Goal: Task Accomplishment & Management: Manage account settings

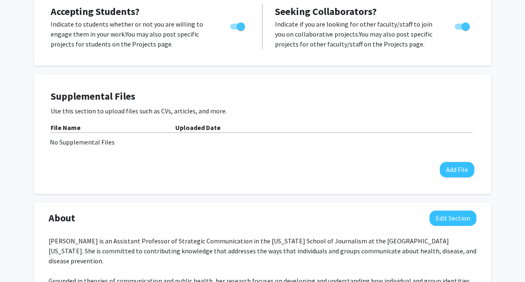
scroll to position [152, 0]
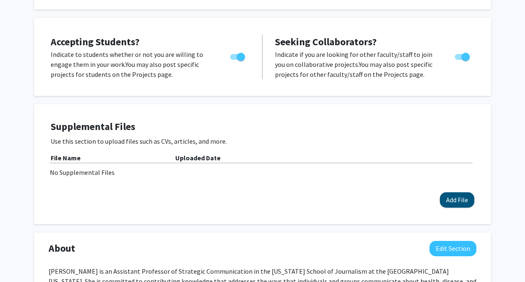
click at [458, 194] on button "Add File" at bounding box center [457, 199] width 35 height 15
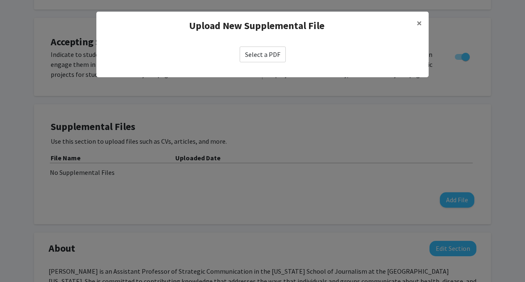
click at [263, 61] on label "Select a PDF" at bounding box center [263, 55] width 46 height 16
click at [0, 0] on input "Select a PDF" at bounding box center [0, 0] width 0 height 0
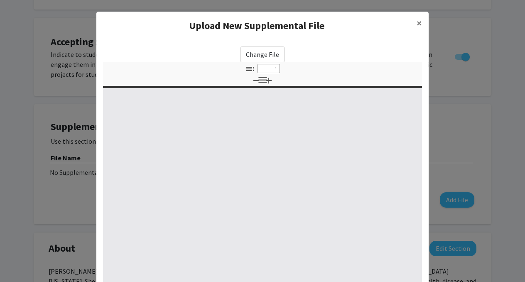
select select "custom"
type input "0"
select select "custom"
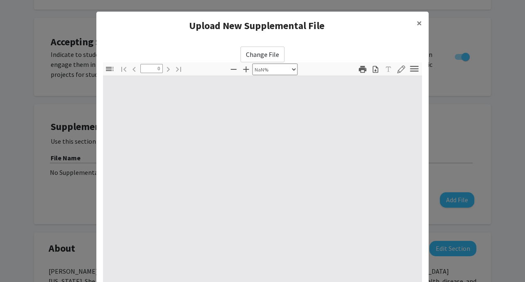
type input "1"
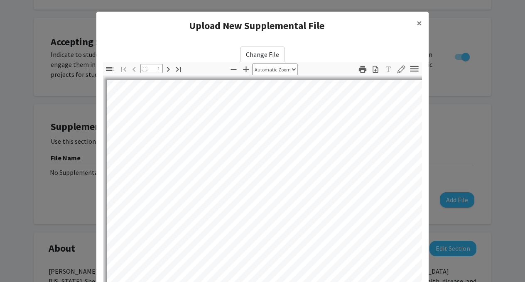
select select "auto"
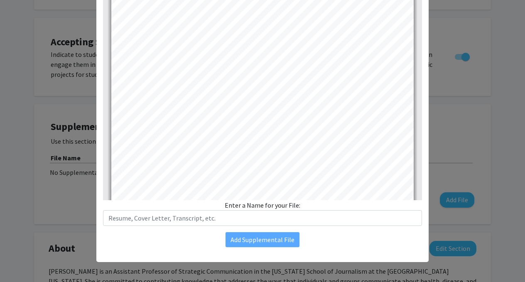
scroll to position [111, 0]
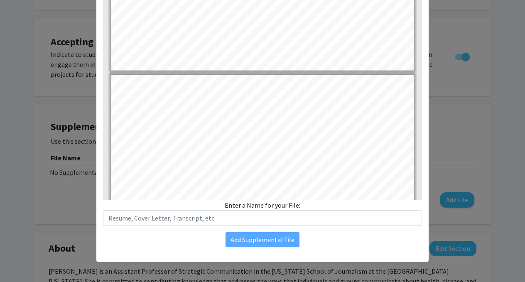
type input "17"
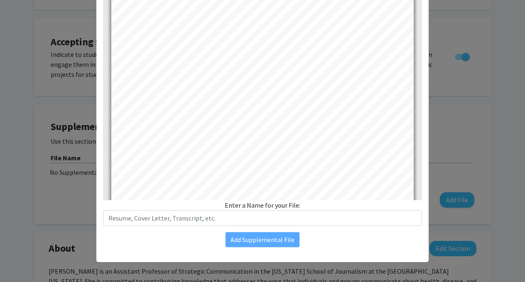
scroll to position [6366, 0]
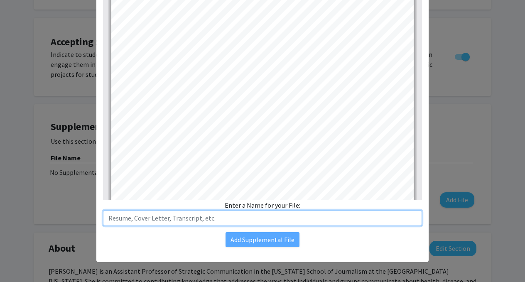
click at [163, 219] on input "text" at bounding box center [262, 218] width 319 height 16
type input "CV (as of 9.12.25)"
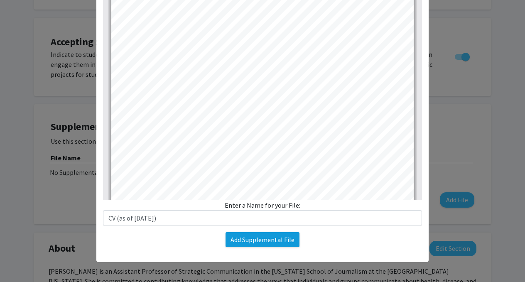
click at [266, 235] on button "Add Supplemental File" at bounding box center [263, 239] width 74 height 15
click at [286, 243] on button "Add Supplemental File" at bounding box center [263, 239] width 74 height 15
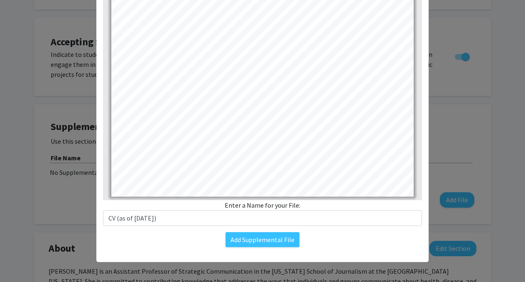
scroll to position [111, 0]
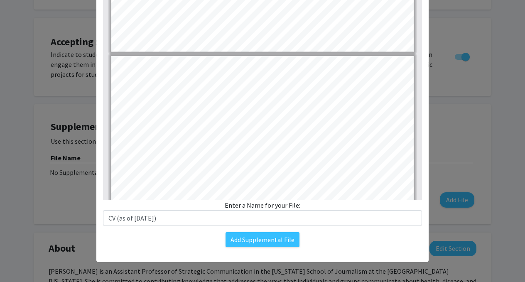
type input "17"
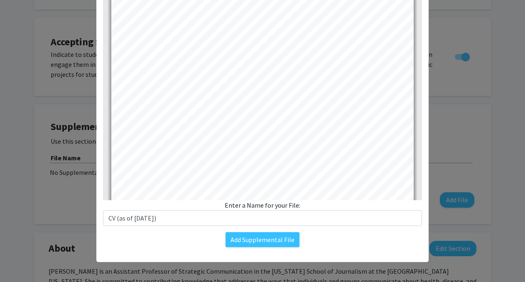
scroll to position [6321, 0]
click at [285, 239] on button "Add Supplemental File" at bounding box center [263, 239] width 74 height 15
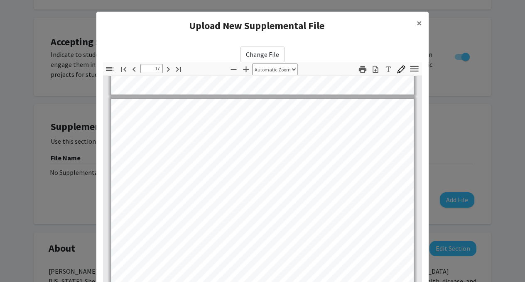
scroll to position [0, 0]
click at [419, 21] on span "×" at bounding box center [419, 23] width 5 height 13
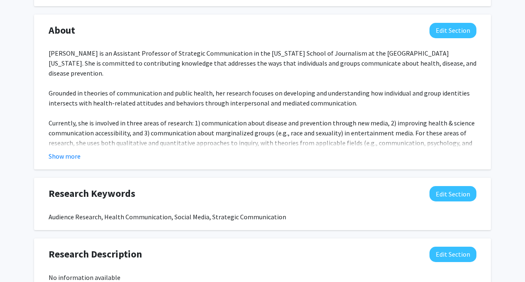
scroll to position [364, 0]
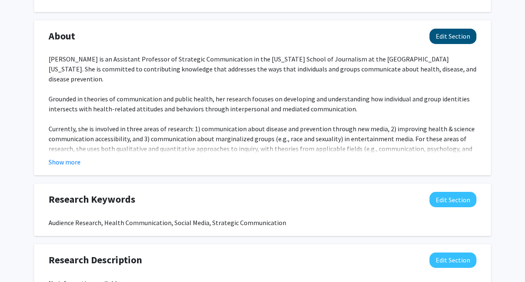
click at [449, 37] on button "Edit Section" at bounding box center [453, 36] width 47 height 15
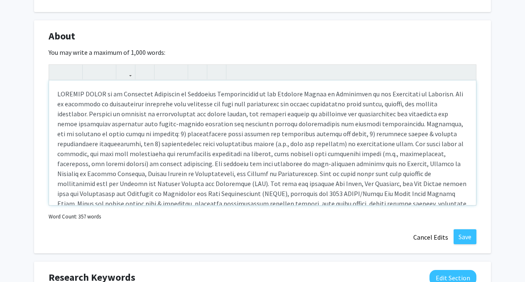
click at [137, 96] on div "Note to users with screen readers: Please deactivate our accessibility plugin f…" at bounding box center [262, 143] width 427 height 125
type textarea "[PERSON_NAME] is an Associate Professor of Strategic Communication in the [US_S…"
click at [472, 237] on button "Save" at bounding box center [465, 236] width 23 height 15
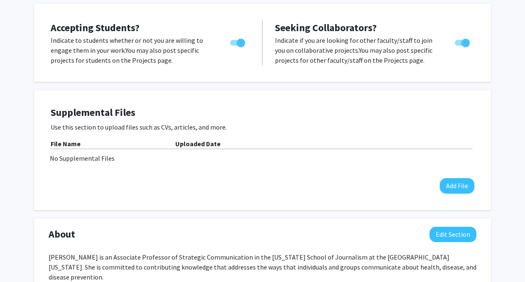
scroll to position [167, 0]
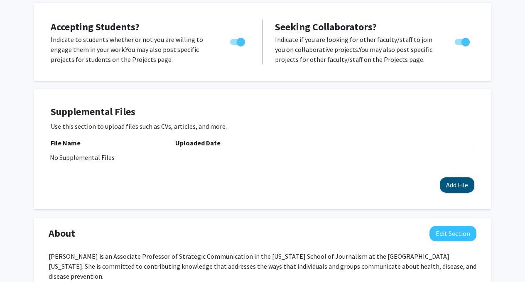
click at [446, 190] on button "Add File" at bounding box center [457, 185] width 35 height 15
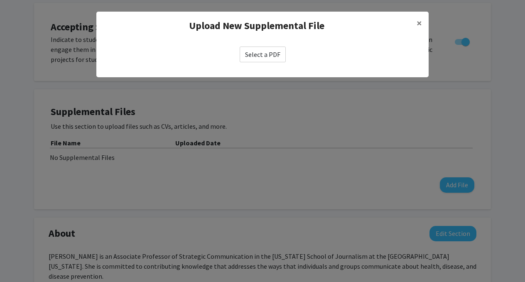
click at [273, 57] on label "Select a PDF" at bounding box center [263, 55] width 46 height 16
click at [0, 0] on input "Select a PDF" at bounding box center [0, 0] width 0 height 0
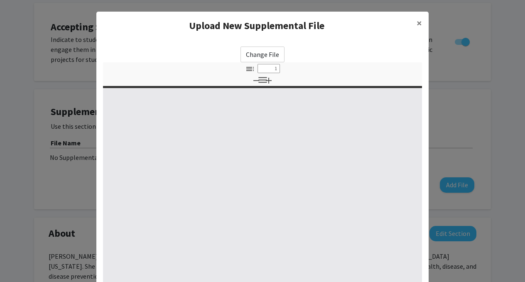
select select "custom"
type input "0"
select select "custom"
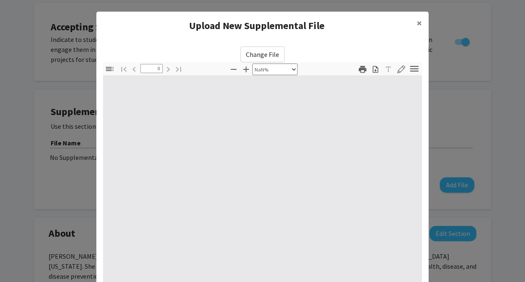
type input "1"
select select "auto"
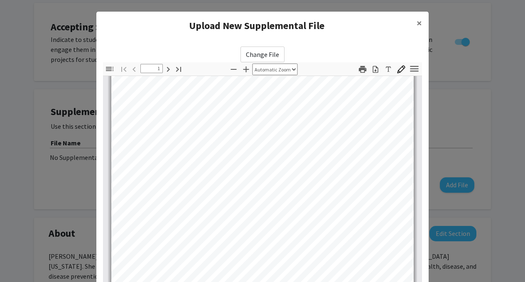
type input "2"
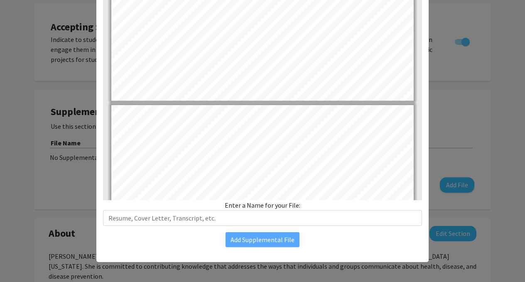
scroll to position [111, 0]
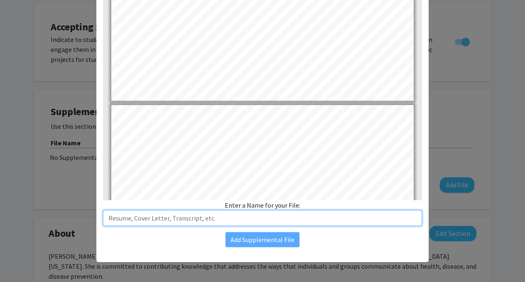
click at [242, 220] on input "text" at bounding box center [262, 218] width 319 height 16
type input "Luisi_CV"
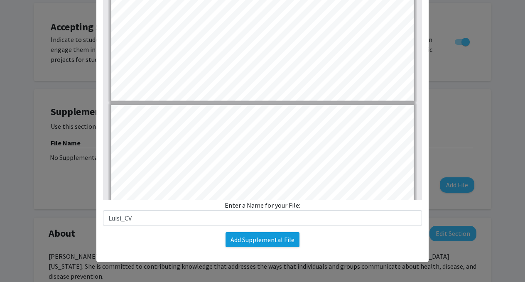
click at [232, 243] on button "Add Supplemental File" at bounding box center [263, 239] width 74 height 15
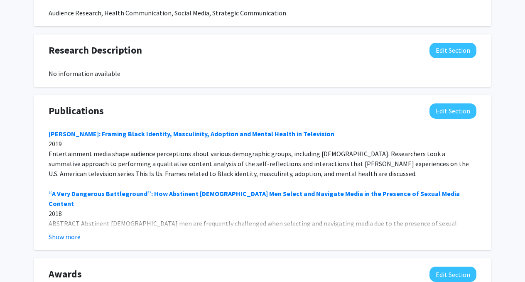
scroll to position [587, 0]
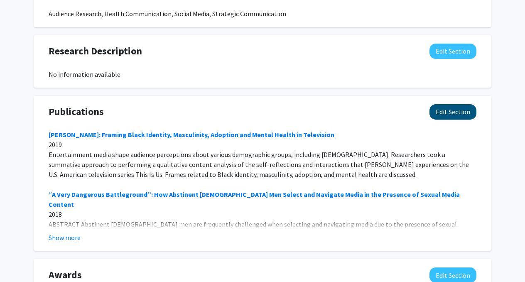
click at [453, 116] on button "Edit Section" at bounding box center [453, 111] width 47 height 15
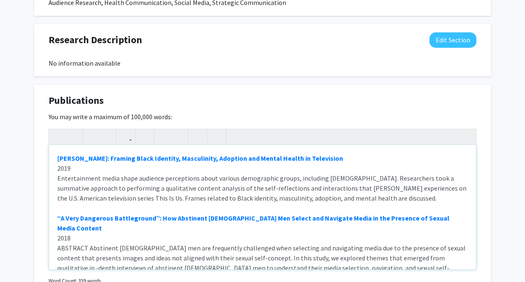
scroll to position [572, 0]
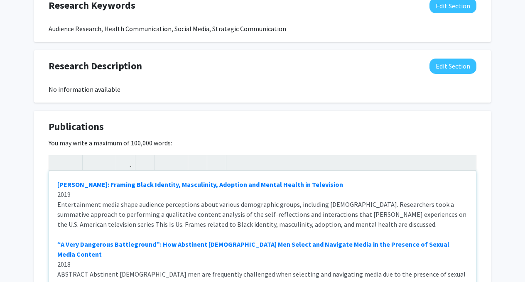
click at [55, 185] on div "[PERSON_NAME]: Framing Black Identity, Masculinity, Adoption and Mental Health …" at bounding box center [262, 233] width 427 height 125
type textarea "<loremi><d sita="conse://adi.eli/54.7014/19705659.7406.2335377" seddoe="_tempo"…"
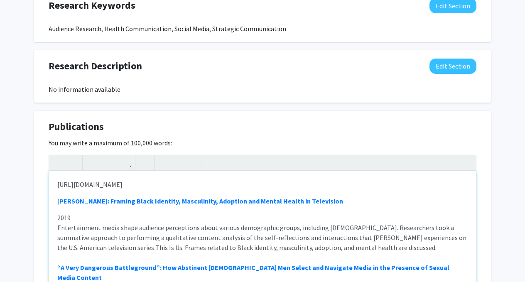
click at [214, 190] on p "[URL][DOMAIN_NAME]" at bounding box center [262, 185] width 411 height 10
drag, startPoint x: 397, startPoint y: 195, endPoint x: 45, endPoint y: 180, distance: 352.9
click at [45, 180] on div "Publications Edit Section You may write a maximum of 100,000 words: [URL][DOMAI…" at bounding box center [262, 228] width 457 height 234
type textarea "<l>ipsum://dol.sit/88.2252/a.consect.1404.16.850&adip;</e><s><doeius><t inci="u…"
drag, startPoint x: 213, startPoint y: 179, endPoint x: 58, endPoint y: 197, distance: 156.1
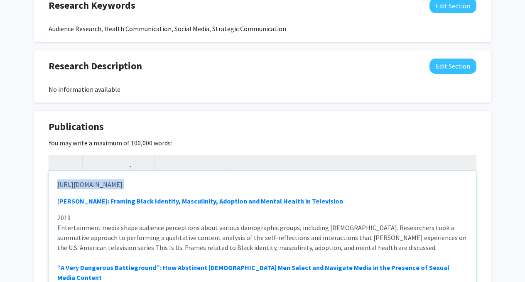
click at [58, 197] on div "[URL][DOMAIN_NAME] [PERSON_NAME]: Framing Black Identity, Masculinity, Adoption…" at bounding box center [262, 233] width 427 height 125
click at [125, 169] on icon "button" at bounding box center [125, 163] width 7 height 14
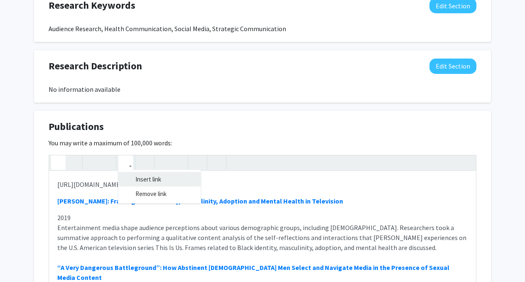
click at [136, 178] on div "[URL][DOMAIN_NAME] [PERSON_NAME]: Framing Black Identity, Masculinity, Adoption…" at bounding box center [263, 225] width 428 height 141
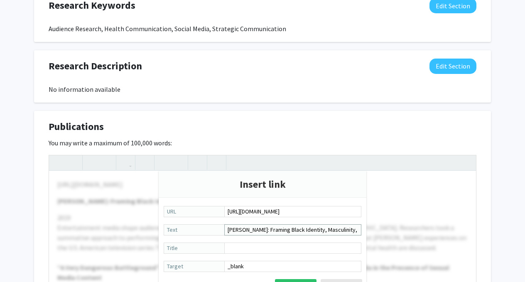
paste input "Pandemic antecedents - Exploring predictivity and relationships between [MEDICA…"
type input "Pandemic antecedents - Exploring predictivity and relationships between [MEDICA…"
paste input "Pandemic antecedents - Exploring predictivity and relationships between [MEDICA…"
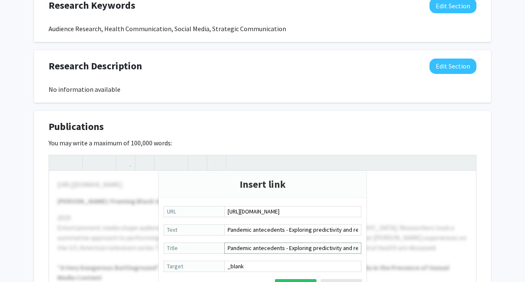
type input "Pandemic antecedents - Exploring predictivity and relationships between [MEDICA…"
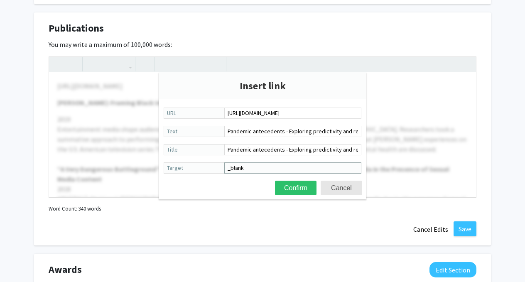
scroll to position [671, 0]
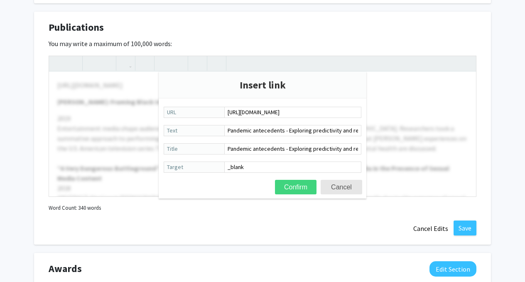
click at [308, 182] on button "Confirm" at bounding box center [296, 187] width 42 height 15
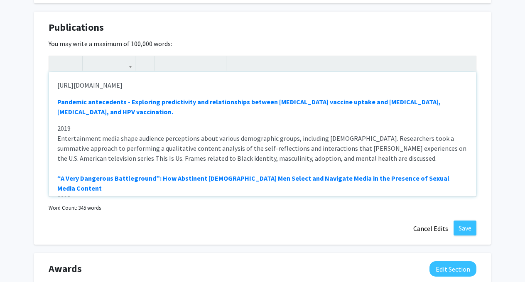
click at [258, 123] on div "[URL][DOMAIN_NAME] Pandemic antecedents - Exploring predictivity and relationsh…" at bounding box center [262, 134] width 427 height 125
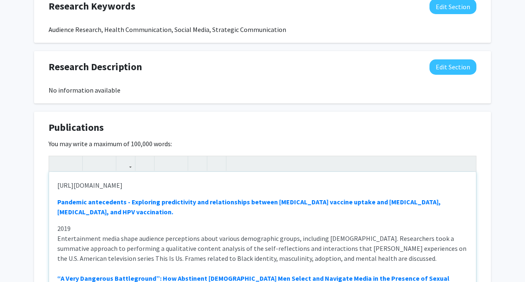
scroll to position [608, 0]
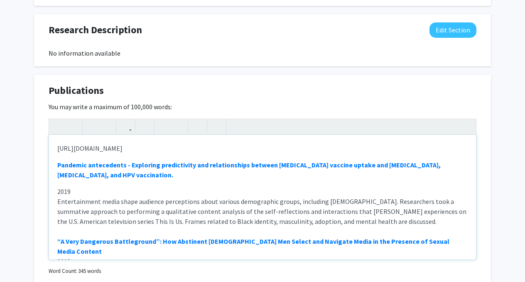
drag, startPoint x: 190, startPoint y: 145, endPoint x: 45, endPoint y: 150, distance: 145.2
click at [45, 150] on div "Publications Edit Section You may write a maximum of 100,000 words: [URL][DOMAI…" at bounding box center [262, 192] width 457 height 234
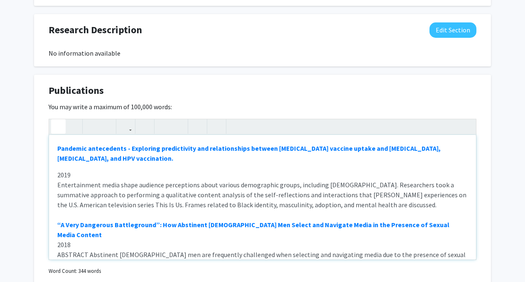
click at [115, 162] on p "Pandemic antecedents - Exploring predictivity and relationships between [MEDICA…" at bounding box center [262, 153] width 411 height 20
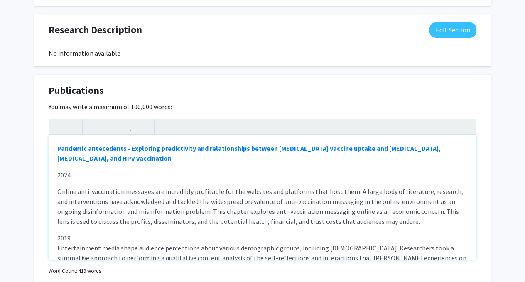
scroll to position [0, 0]
click at [62, 168] on div "Pandemic antecedents - Exploring predictivity and relationships between [MEDICA…" at bounding box center [262, 197] width 427 height 125
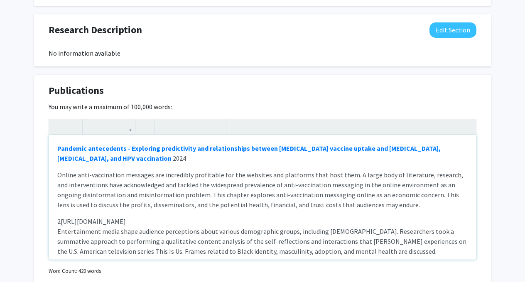
type textarea "<p><strong style="font-size: 1rem;"><a href="[URL][DOMAIN_NAME]" title="Pandemi…"
drag, startPoint x: 161, startPoint y: 223, endPoint x: 0, endPoint y: 218, distance: 161.4
click at [122, 120] on use "button" at bounding box center [122, 120] width 0 height 0
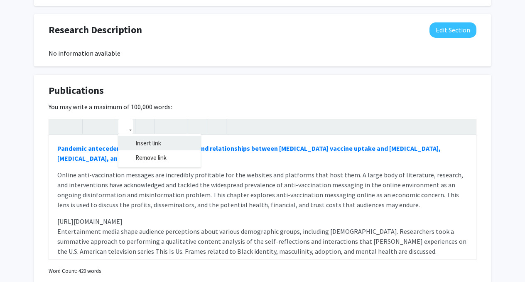
click at [138, 141] on div "Pandemic antecedents - Exploring predictivity and relationships between [MEDICA…" at bounding box center [263, 189] width 428 height 141
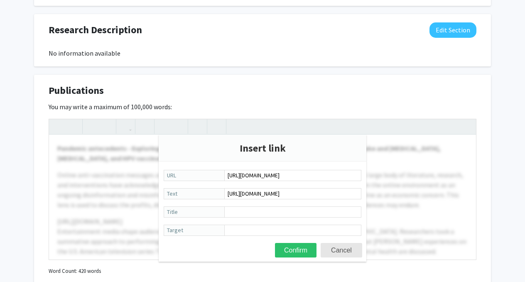
type input "[URL][DOMAIN_NAME]"
paste input "“Let’s Talk About It”: Black youth’s perceptions on the development of a school…"
type input "“Let’s Talk About It”: Black youth’s perceptions on the development of a school…"
paste input "“Let’s Talk About It”: Black youth’s perceptions on the development of a school…"
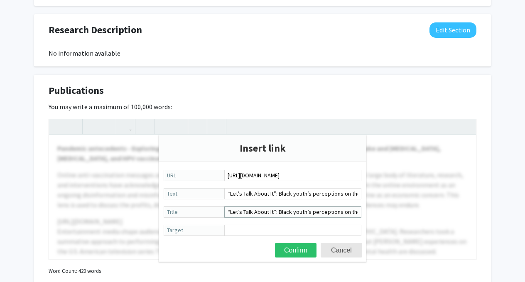
type input "“Let’s Talk About It”: Black youth’s perceptions on the development of a school…"
click at [296, 245] on button "Confirm" at bounding box center [296, 250] width 42 height 15
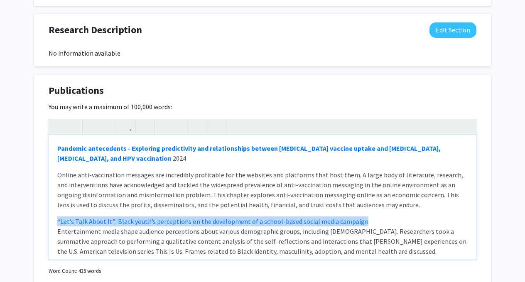
drag, startPoint x: 365, startPoint y: 224, endPoint x: 52, endPoint y: 223, distance: 313.5
click at [52, 223] on div "Pandemic antecedents - Exploring predictivity and relationships between [MEDICA…" at bounding box center [262, 197] width 427 height 125
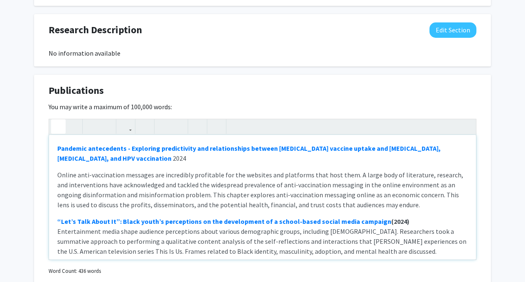
click at [113, 162] on p "Pandemic antecedents - Exploring predictivity and relationships between [MEDICA…" at bounding box center [262, 153] width 411 height 20
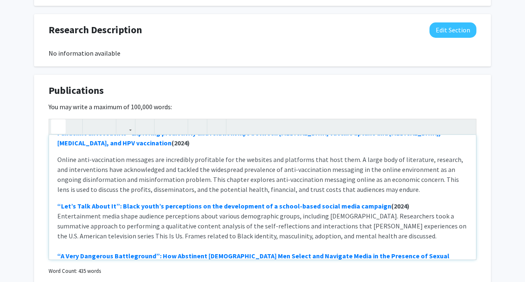
scroll to position [8, 0]
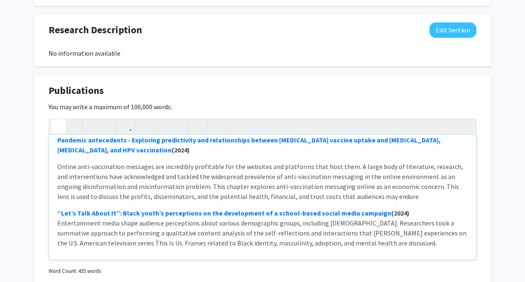
click at [56, 168] on div "Pandemic antecedents - Exploring predictivity and relationships between [MEDICA…" at bounding box center [262, 197] width 427 height 125
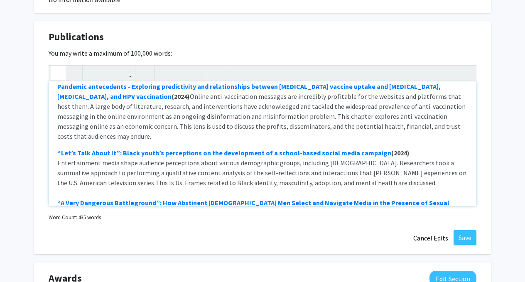
scroll to position [643, 0]
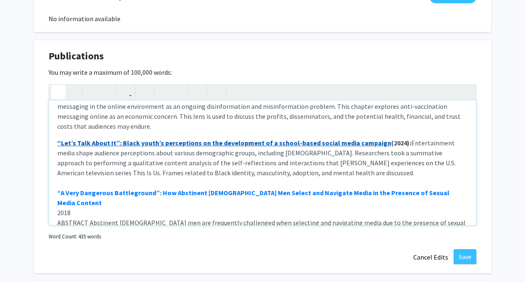
scroll to position [38, 0]
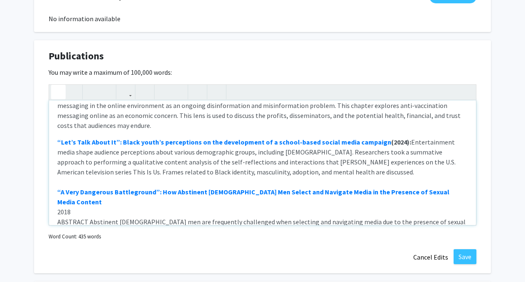
click at [389, 156] on p "“Let’s Talk About It”: Black youth’s perceptions on the development of a school…" at bounding box center [262, 266] width 411 height 259
click at [385, 161] on p "“Let’s Talk About It”: Black youth’s perceptions on the development of a school…" at bounding box center [262, 266] width 411 height 259
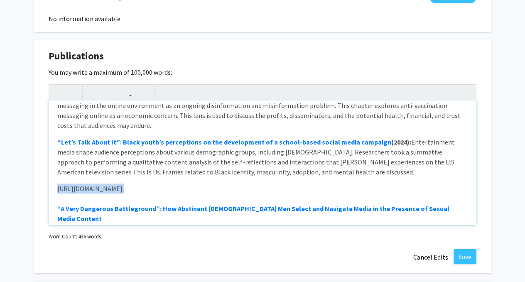
drag, startPoint x: 206, startPoint y: 188, endPoint x: 35, endPoint y: 176, distance: 171.7
click at [35, 176] on div "Publications Edit Section You may write a maximum of 100,000 words: Pandemic an…" at bounding box center [262, 157] width 457 height 234
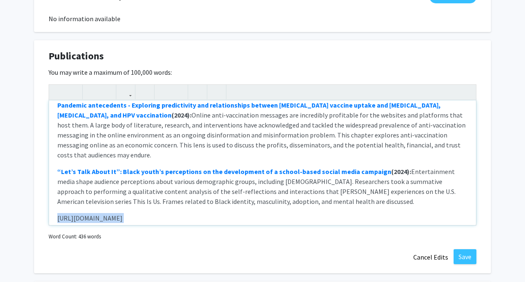
scroll to position [10, 0]
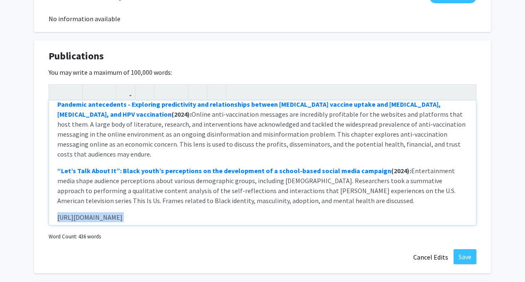
type textarea "<p><strong style="font-size: 1rem;"><a href="[URL][DOMAIN_NAME]" title="Pandemi…"
drag, startPoint x: 192, startPoint y: 207, endPoint x: 32, endPoint y: 199, distance: 161.1
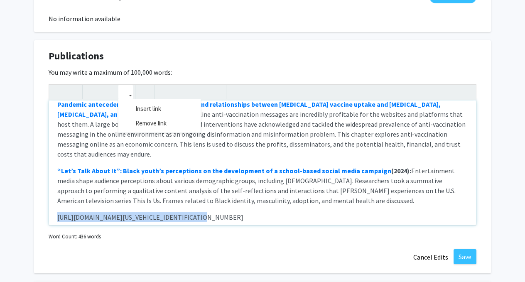
click at [124, 94] on icon "button" at bounding box center [125, 92] width 7 height 14
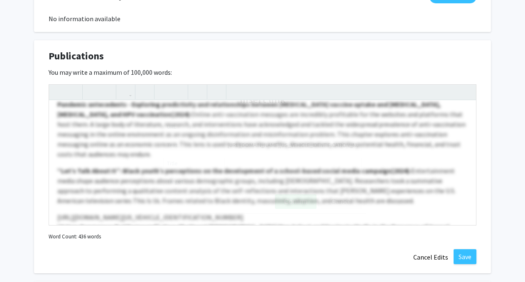
click at [138, 111] on div "Pandemic antecedents - Exploring predictivity and relationships between [MEDICA…" at bounding box center [263, 154] width 428 height 141
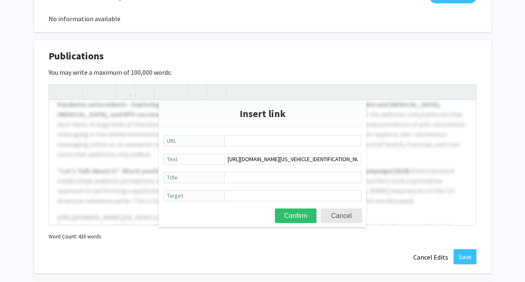
type input "[URL][DOMAIN_NAME][US_VEHICLE_IDENTIFICATION_NUMBER]"
paste input "CSR, ESG, or Environmental Justice? Professional communication responsibilities…"
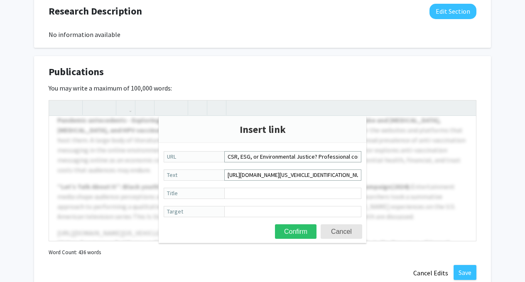
scroll to position [624, 0]
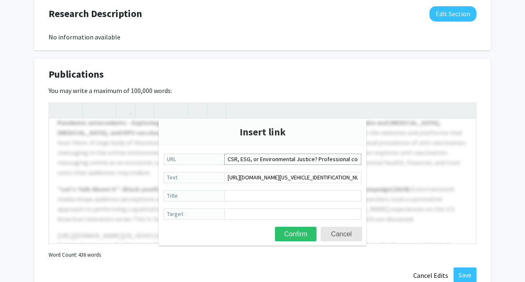
type input "CSR, ESG, or Environmental Justice? Professional communication responsibilities…"
paste input "CSR, ESG, or Environmental Justice? Professional communication responsibilities…"
type input "CSR, ESG, or Environmental Justice? Professional communication responsibilities…"
click at [290, 235] on button "Confirm" at bounding box center [296, 234] width 42 height 15
type textarea "<p><strong style="font-size: 1rem;"><a href="[URL][DOMAIN_NAME]" title="Pandemi…"
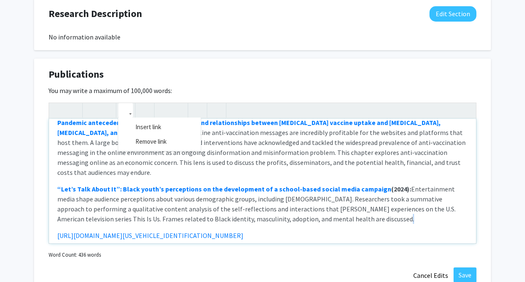
click at [128, 115] on icon "button" at bounding box center [125, 111] width 7 height 14
click at [133, 126] on div "Pandemic antecedents - Exploring predictivity and relationships between [MEDICA…" at bounding box center [263, 173] width 428 height 141
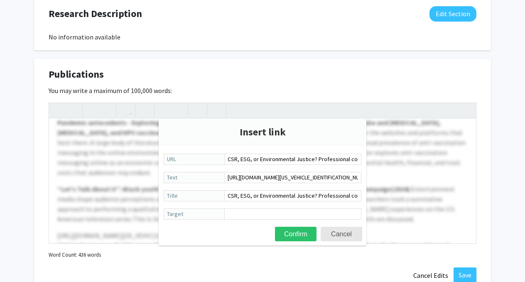
scroll to position [0, 208]
click at [239, 180] on input "[URL][DOMAIN_NAME][US_VEHICLE_IDENTIFICATION_NUMBER]" at bounding box center [293, 177] width 137 height 11
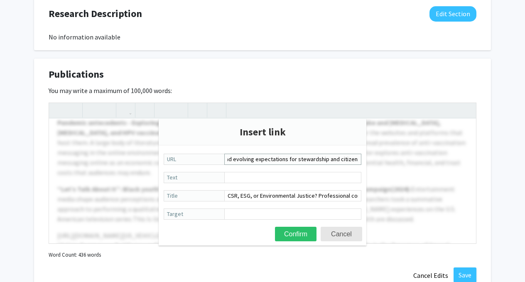
click at [228, 160] on input "CSR, ESG, or Environmental Justice? Professional communication responsibilities…" at bounding box center [293, 159] width 137 height 11
paste input "[URL][DOMAIN_NAME][US_VEHICLE_IDENTIFICATION_NUMBER]"
type input "[URL][DOMAIN_NAME][US_VEHICLE_IDENTIFICATION_NUMBER]"
click at [263, 199] on input "CSR, ESG, or Environmental Justice? Professional communication responsibilities…" at bounding box center [293, 195] width 137 height 11
click at [254, 169] on form "[URL][DOMAIN_NAME][US_VEHICLE_IDENTIFICATION_NUMBER] URL Text CSR, ESG, or Envi…" at bounding box center [263, 187] width 208 height 67
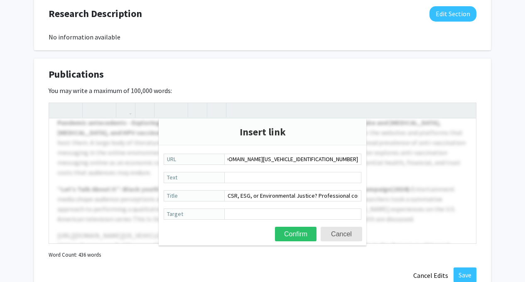
click at [254, 172] on form "[URL][DOMAIN_NAME][US_VEHICLE_IDENTIFICATION_NUMBER] URL Text CSR, ESG, or Envi…" at bounding box center [263, 187] width 208 height 67
click at [254, 176] on input "Text" at bounding box center [293, 177] width 137 height 11
paste input "CSR, ESG, or Environmental Justice? Professional communication responsibilities…"
type input "CSR, ESG, or Environmental Justice? Professional communication responsibilities…"
click at [292, 236] on button "Confirm" at bounding box center [296, 234] width 42 height 15
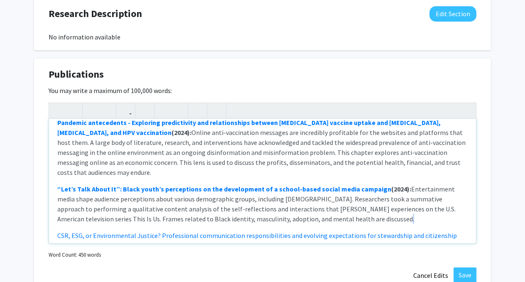
click at [425, 214] on p "“Let’s Talk About It”: Black youth’s perceptions on the development of a school…" at bounding box center [262, 204] width 411 height 40
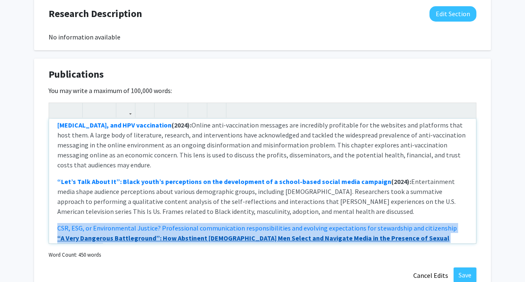
scroll to position [17, 0]
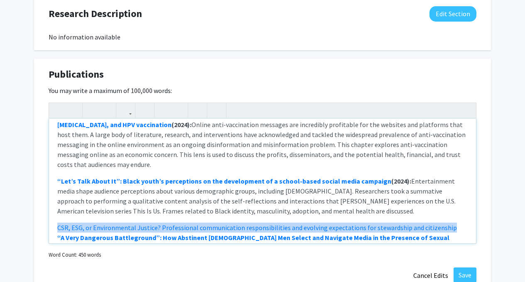
drag, startPoint x: 56, startPoint y: 226, endPoint x: 452, endPoint y: 220, distance: 396.2
click at [452, 220] on div "Pandemic antecedents - Exploring predictivity and relationships between [MEDICA…" at bounding box center [262, 181] width 427 height 125
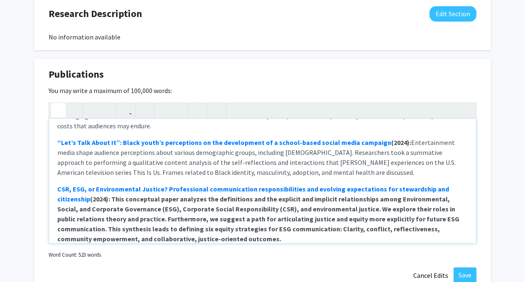
scroll to position [57, 0]
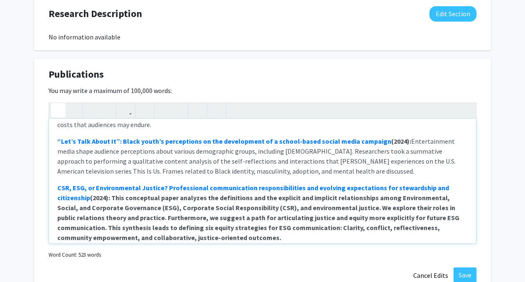
drag, startPoint x: 183, startPoint y: 230, endPoint x: 79, endPoint y: 189, distance: 112.2
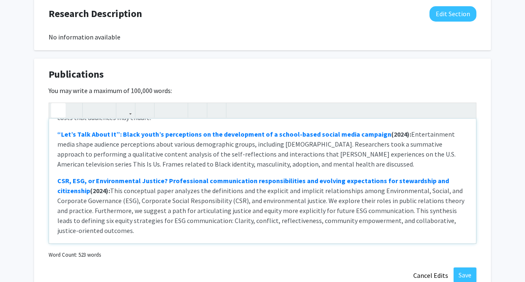
scroll to position [138, 0]
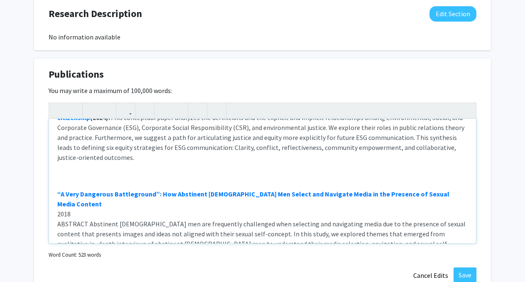
type textarea "<p><strong style="font-size: 1rem;"><a href="[URL][DOMAIN_NAME]" title="Pandemi…"
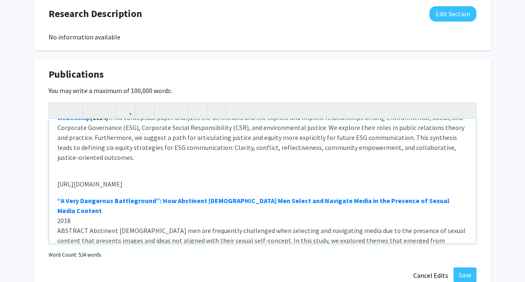
drag, startPoint x: 194, startPoint y: 162, endPoint x: 25, endPoint y: 164, distance: 168.8
click at [130, 109] on button "button" at bounding box center [125, 110] width 15 height 15
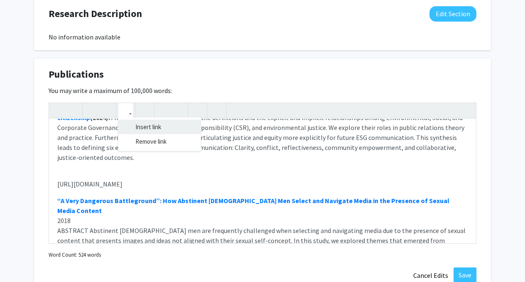
click at [137, 127] on div "Pandemic antecedents - Exploring predictivity and relationships between [MEDICA…" at bounding box center [263, 173] width 428 height 141
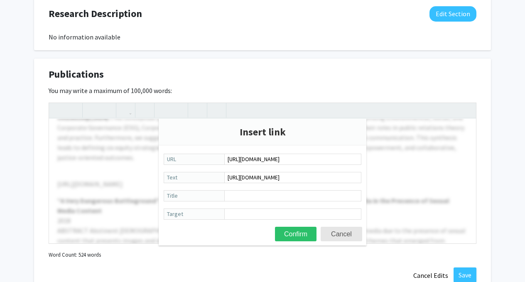
type input "[URL][DOMAIN_NAME]"
paste input "The Gucci “Wool Balaclava Jumper” case is a listening failure; It will happen a…"
type input "The Gucci “Wool Balaclava Jumper” case is a listening failure; It will happen a…"
paste input "The Gucci “Wool Balaclava Jumper” case is a listening failure; It will happen a…"
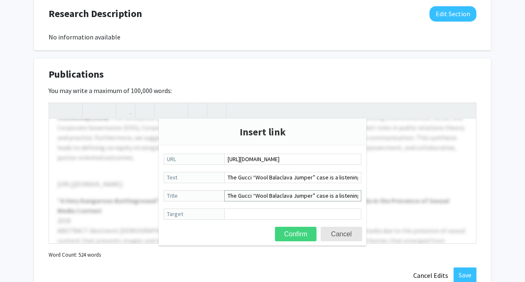
type input "The Gucci “Wool Balaclava Jumper” case is a listening failure; It will happen a…"
click at [289, 231] on button "Confirm" at bounding box center [296, 234] width 42 height 15
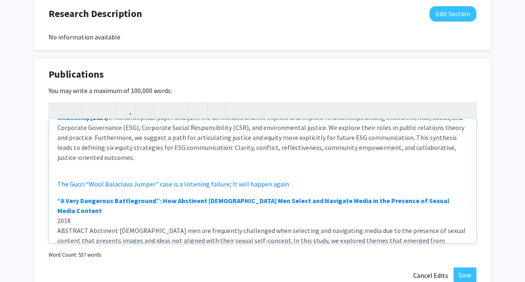
click at [289, 179] on p "The Gucci “Wool Balaclava Jumper” case is a listening failure; It will happen a…" at bounding box center [262, 184] width 411 height 10
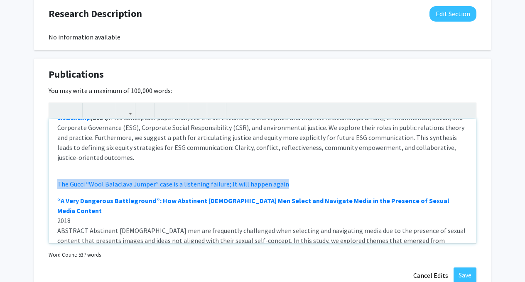
drag, startPoint x: 289, startPoint y: 168, endPoint x: 94, endPoint y: 155, distance: 195.4
click at [94, 155] on div "Pandemic antecedents - Exploring predictivity and relationships between [MEDICA…" at bounding box center [262, 181] width 427 height 125
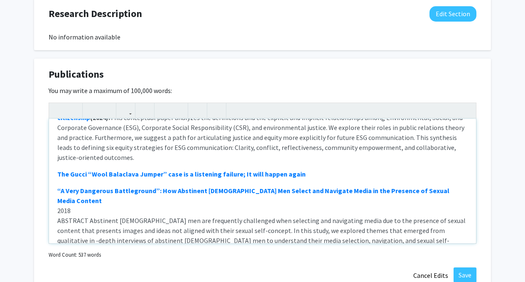
click at [304, 169] on p "The Gucci “Wool Balaclava Jumper” case is a listening failure; It will happen a…" at bounding box center [262, 174] width 411 height 10
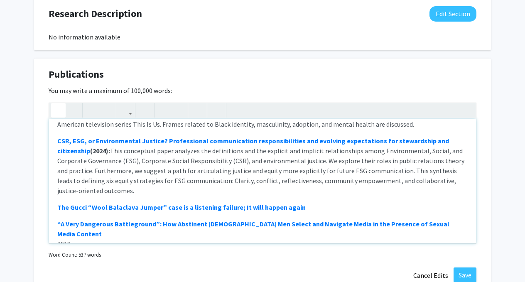
scroll to position [104, 0]
click at [313, 204] on strong "The Gucci “Wool Balaclava Jumper” case is a listening failure; It will happen a…" at bounding box center [191, 208] width 269 height 8
click at [345, 203] on p "The Gucci “Wool Balaclava Jumper” case is a listening failure; It will happen a…" at bounding box center [262, 208] width 411 height 10
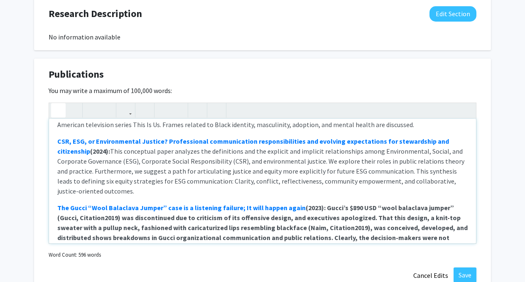
drag, startPoint x: 417, startPoint y: 219, endPoint x: 319, endPoint y: 188, distance: 102.8
click at [319, 203] on p "The Gucci “Wool Balaclava Jumper” case is a listening failure; It will happen a…" at bounding box center [262, 228] width 411 height 50
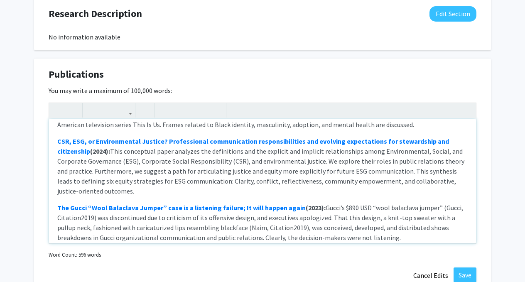
click at [373, 226] on div "Pandemic antecedents - Exploring predictivity and relationships between [MEDICA…" at bounding box center [262, 181] width 427 height 125
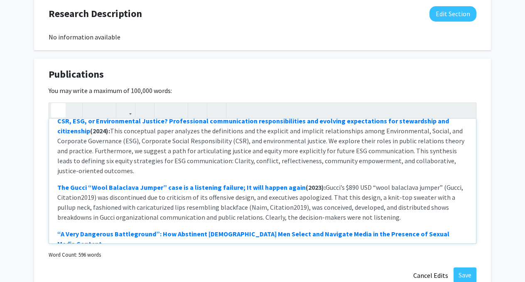
scroll to position [128, 0]
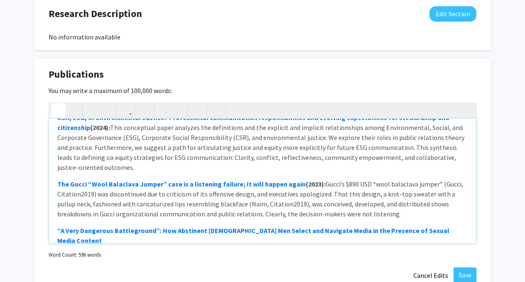
click at [79, 179] on p "The Gucci “Wool Balaclava Jumper” case is a listening failure; It will happen a…" at bounding box center [262, 199] width 411 height 40
click at [338, 197] on p "The Gucci “Wool Balaclava Jumper” case is a listening failure; It will happen a…" at bounding box center [262, 199] width 411 height 40
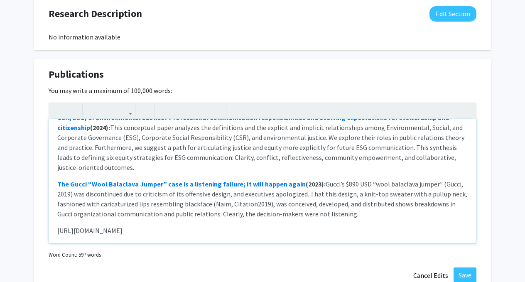
type textarea "<p><strong style="font-size: 1rem;"><a href="[URL][DOMAIN_NAME]" title="Pandemi…"
drag, startPoint x: 197, startPoint y: 216, endPoint x: 33, endPoint y: 215, distance: 164.2
click at [122, 104] on use "button" at bounding box center [122, 104] width 0 height 0
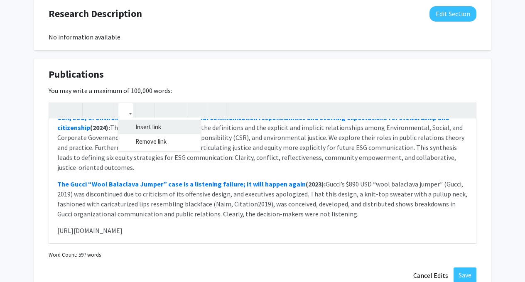
click at [136, 131] on div "Pandemic antecedents - Exploring predictivity and relationships between [MEDICA…" at bounding box center [263, 173] width 428 height 141
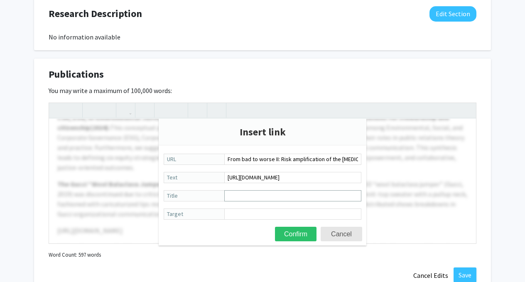
type input "From bad to worse II: Risk amplification of the [MEDICAL_DATA] on Facebook"
click at [237, 197] on input "Title" at bounding box center [293, 195] width 137 height 11
paste input "From bad to worse II: Risk amplification of the [MEDICAL_DATA] on Facebook"
type input "From bad to worse II: Risk amplification of the [MEDICAL_DATA] on Facebook"
click at [329, 179] on input "[URL][DOMAIN_NAME]" at bounding box center [293, 177] width 137 height 11
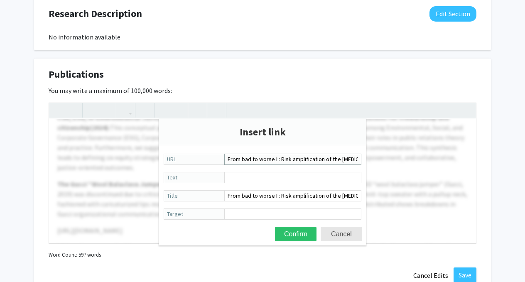
click at [329, 162] on input "From bad to worse II: Risk amplification of the [MEDICAL_DATA] on Facebook" at bounding box center [293, 159] width 137 height 11
paste input "[URL][DOMAIN_NAME]"
type input "[URL][DOMAIN_NAME]"
paste input "[URL][DOMAIN_NAME]"
type input "[URL][DOMAIN_NAME]"
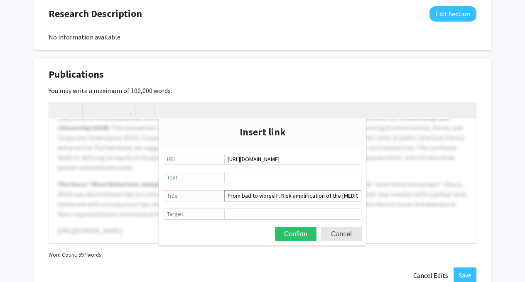
click at [318, 198] on input "From bad to worse II: Risk amplification of the [MEDICAL_DATA] on Facebook" at bounding box center [293, 195] width 137 height 11
click at [308, 181] on input "Text" at bounding box center [293, 177] width 137 height 11
paste input "From bad to worse II: Risk amplification of the [MEDICAL_DATA] on Facebook"
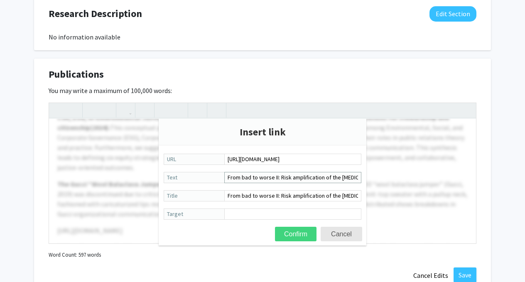
type input "From bad to worse II: Risk amplification of the [MEDICAL_DATA] on Facebook"
click at [293, 235] on button "Confirm" at bounding box center [296, 234] width 42 height 15
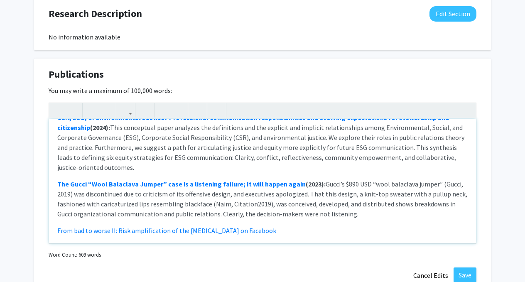
click at [276, 226] on p "From bad to worse II: Risk amplification of the [MEDICAL_DATA] on Facebook" at bounding box center [262, 231] width 411 height 10
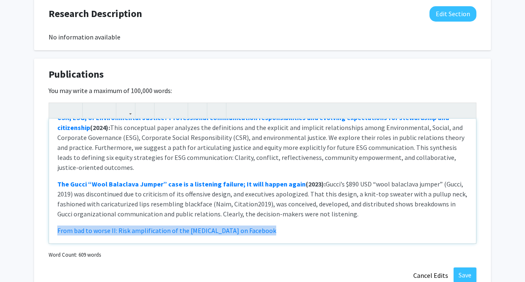
drag, startPoint x: 276, startPoint y: 214, endPoint x: 94, endPoint y: 204, distance: 182.4
click at [99, 205] on div "Pandemic antecedents - Exploring predictivity and relationships between [MEDICA…" at bounding box center [262, 181] width 427 height 125
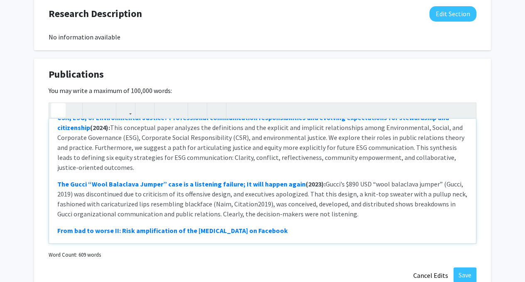
click at [278, 226] on p "From bad to worse II: Risk amplification of the [MEDICAL_DATA] on Facebook" at bounding box center [262, 231] width 411 height 10
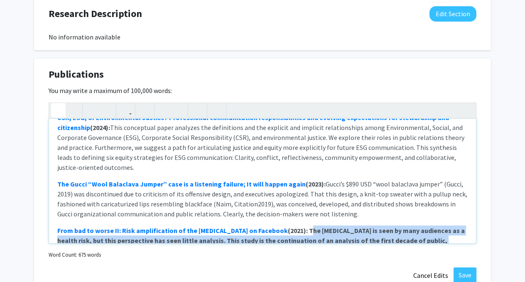
drag, startPoint x: 299, startPoint y: 242, endPoint x: 290, endPoint y: 211, distance: 31.6
click at [290, 226] on p "From bad to worse II: Risk amplification of the [MEDICAL_DATA] on Facebook (202…" at bounding box center [262, 246] width 411 height 40
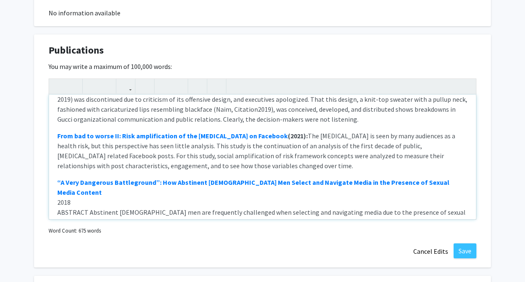
scroll to position [651, 0]
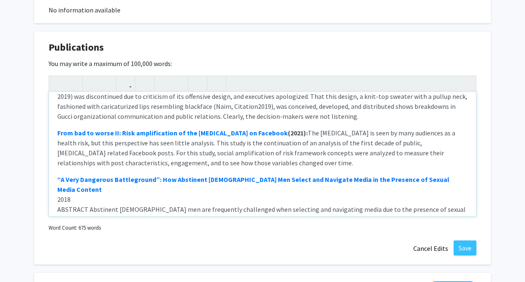
click at [271, 148] on p "From bad to worse II: Risk amplification of the [MEDICAL_DATA] on Facebook (202…" at bounding box center [262, 148] width 411 height 40
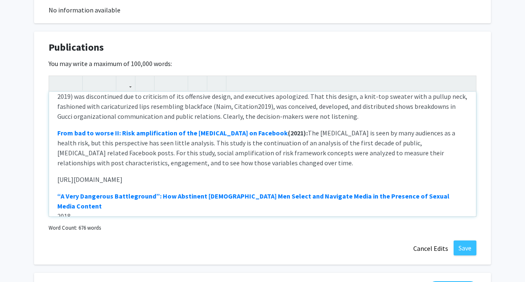
type textarea "<p><strong style="font-size: 1rem;"><a href="[URL][DOMAIN_NAME]" title="Pandemi…"
drag, startPoint x: 194, startPoint y: 170, endPoint x: 33, endPoint y: 160, distance: 161.2
click at [130, 87] on button "button" at bounding box center [125, 83] width 15 height 15
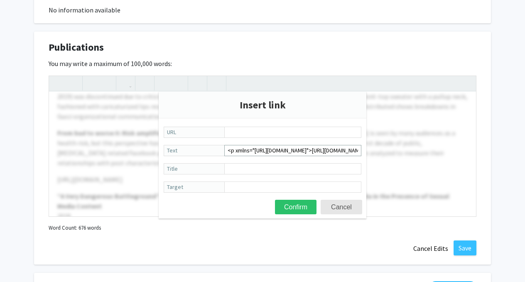
type input "From bad to worse: The representation of the [MEDICAL_DATA] Facebook"
click at [254, 168] on input "Title" at bounding box center [293, 168] width 137 height 11
paste input "From bad to worse: The representation of the [MEDICAL_DATA] Facebook"
type input "From bad to worse: The representation of the [MEDICAL_DATA] Facebook"
click at [249, 145] on form "URL <p xmlns="[URL][DOMAIN_NAME]">[URL][DOMAIN_NAME] </p><p xmlns="[URL][DOMAIN…" at bounding box center [263, 160] width 208 height 67
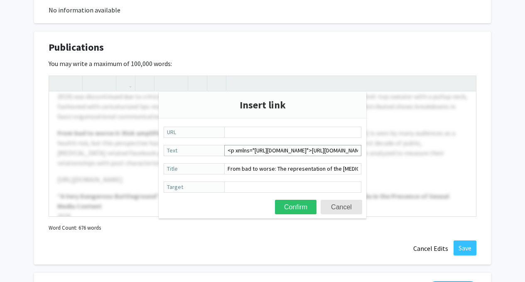
click at [249, 147] on input "<p xmlns="[URL][DOMAIN_NAME]">[URL][DOMAIN_NAME] </p><p xmlns="[URL][DOMAIN_NAM…" at bounding box center [293, 150] width 137 height 11
paste input "From bad to worse: The representation of the [MEDICAL_DATA] Facebook"
type input "From bad to worse: The representation of the [MEDICAL_DATA] Facebook"
click at [260, 135] on input "URL" at bounding box center [293, 132] width 137 height 11
paste input "[URL][DOMAIN_NAME]"
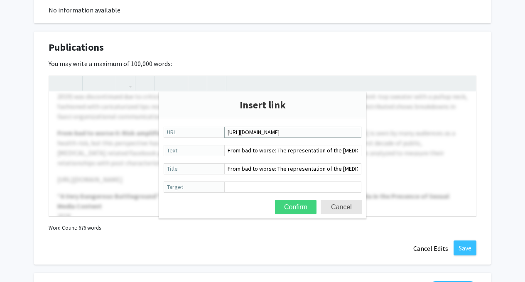
type input "[URL][DOMAIN_NAME]"
click at [302, 212] on button "Confirm" at bounding box center [296, 207] width 42 height 15
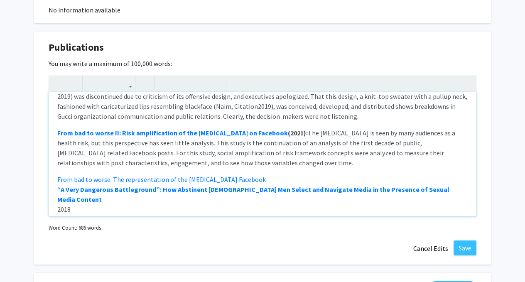
click at [250, 157] on div "Pandemic antecedents - Exploring predictivity and relationships between [MEDICA…" at bounding box center [262, 154] width 427 height 125
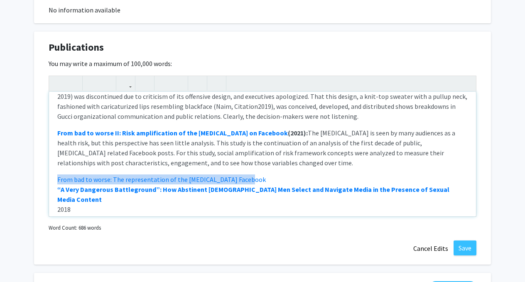
drag, startPoint x: 248, startPoint y: 160, endPoint x: 57, endPoint y: 153, distance: 191.4
click at [57, 153] on div "Pandemic antecedents - Exploring predictivity and relationships between [MEDICA…" at bounding box center [262, 154] width 427 height 125
type textarea "<p><strong style="font-size: 1rem;"><a href="[URL][DOMAIN_NAME]" title="Pandemi…"
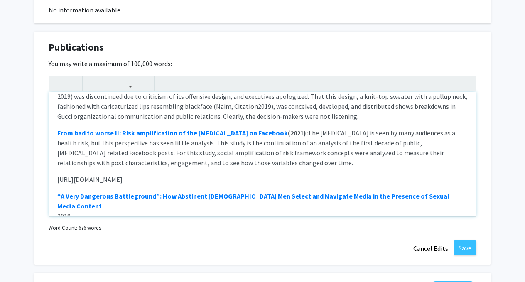
click at [199, 175] on p "[URL][DOMAIN_NAME]" at bounding box center [262, 180] width 411 height 10
drag, startPoint x: 187, startPoint y: 158, endPoint x: 56, endPoint y: 158, distance: 131.8
click at [56, 158] on div "Pandemic antecedents - Exploring predictivity and relationships between [MEDICA…" at bounding box center [262, 154] width 427 height 125
click at [130, 80] on button "button" at bounding box center [125, 83] width 15 height 15
click at [139, 96] on div "Pandemic antecedents - Exploring predictivity and relationships between [MEDICA…" at bounding box center [263, 146] width 428 height 141
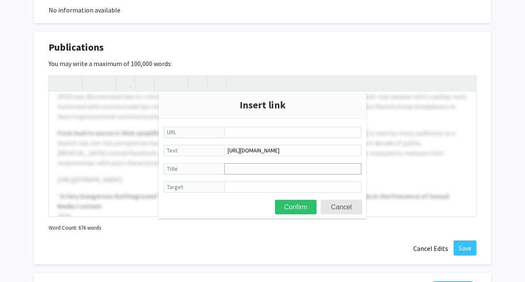
click at [232, 165] on input "Title" at bounding box center [293, 168] width 137 height 11
paste input "From bad to worse: The representation of the [MEDICAL_DATA]"
type input "From bad to worse: The representation of the [MEDICAL_DATA]"
click at [234, 132] on input "URL" at bounding box center [293, 132] width 137 height 11
paste input "[URL][DOMAIN_NAME]"
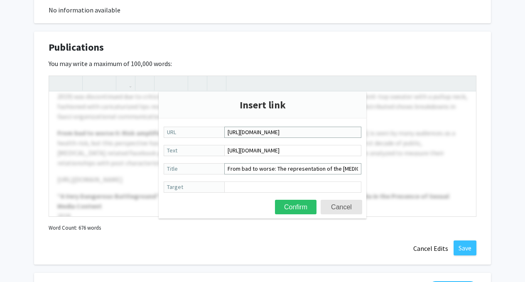
type input "[URL][DOMAIN_NAME]"
click at [246, 170] on input "From bad to worse: The representation of the [MEDICAL_DATA]" at bounding box center [293, 168] width 137 height 11
click at [254, 153] on input "[URL][DOMAIN_NAME]" at bounding box center [293, 150] width 137 height 11
paste input "From bad to worse: The representation of the [MEDICAL_DATA]"
type input "From bad to worse: The representation of the [MEDICAL_DATA]"
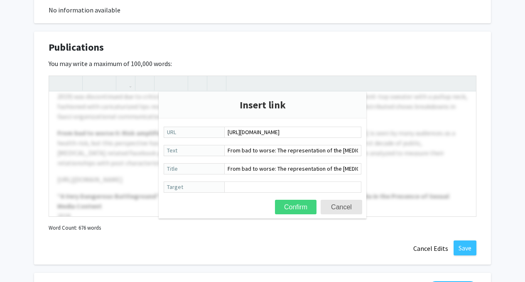
click at [291, 205] on button "Confirm" at bounding box center [296, 207] width 42 height 15
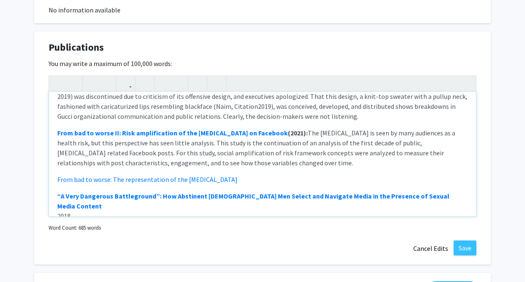
click at [236, 175] on p "From bad to worse: The representation of the [MEDICAL_DATA]" at bounding box center [262, 180] width 411 height 10
drag, startPoint x: 236, startPoint y: 159, endPoint x: 44, endPoint y: 160, distance: 192.1
click at [44, 160] on div "Publications Edit Section You may write a maximum of 100,000 words: Pandemic an…" at bounding box center [262, 149] width 457 height 234
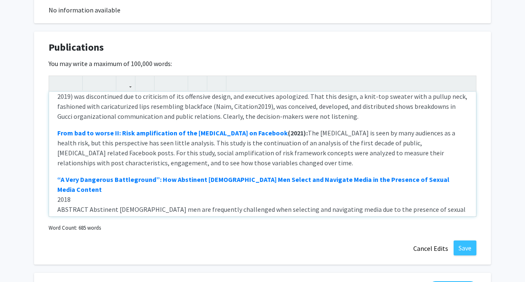
click at [323, 151] on div "Pandemic antecedents - Exploring predictivity and relationships between [MEDICA…" at bounding box center [262, 154] width 427 height 125
click at [310, 142] on p "From bad to worse II: Risk amplification of the [MEDICAL_DATA] on Facebook (202…" at bounding box center [262, 148] width 411 height 40
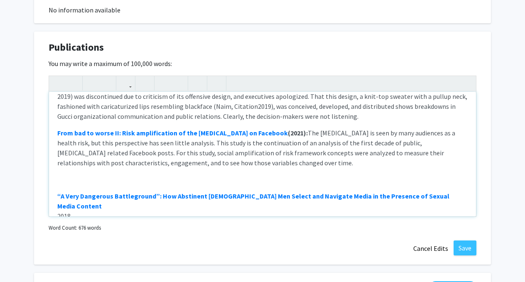
type textarea "<p><strong style="font-size: 1rem;"><a href="[URL][DOMAIN_NAME]" title="Pandemi…"
click at [128, 84] on icon "button" at bounding box center [125, 83] width 7 height 14
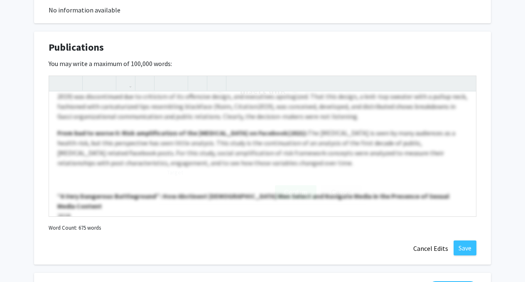
click at [140, 98] on div "Pandemic antecedents - Exploring predictivity and relationships between [MEDICA…" at bounding box center [263, 146] width 428 height 141
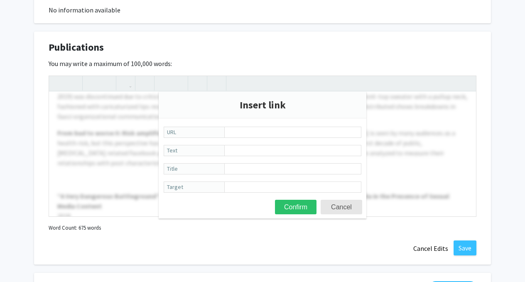
type input "From bad to worse: The representation of the [MEDICAL_DATA]"
click at [250, 150] on input "Text" at bounding box center [293, 150] width 137 height 11
paste input "From bad to worse: The representation of the [MEDICAL_DATA]"
type input "From bad to worse: The representation of the [MEDICAL_DATA]"
click at [249, 170] on input "Title" at bounding box center [293, 168] width 137 height 11
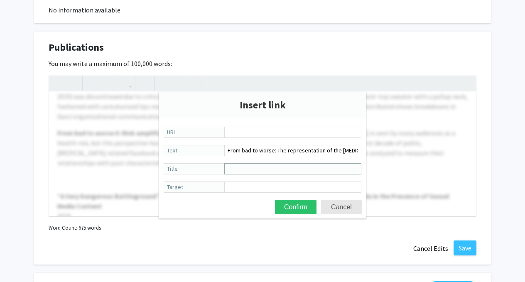
paste input "From bad to worse: The representation of the [MEDICAL_DATA]"
type input "From bad to worse: The representation of the [MEDICAL_DATA]"
click at [249, 136] on input "URL" at bounding box center [293, 132] width 137 height 11
paste input "[URL][DOMAIN_NAME]"
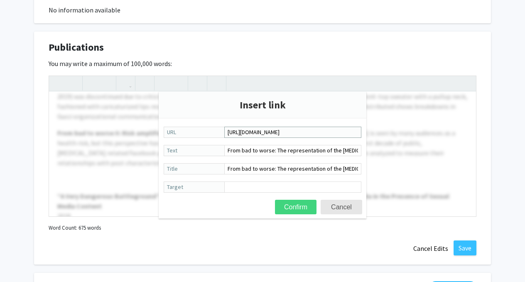
type input "[URL][DOMAIN_NAME]"
click at [299, 210] on button "Confirm" at bounding box center [296, 207] width 42 height 15
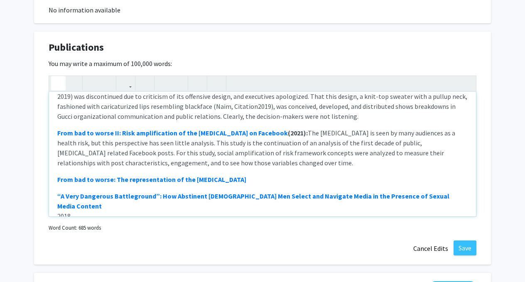
click at [252, 175] on p "From bad to worse: The representation of the [MEDICAL_DATA]" at bounding box center [262, 180] width 411 height 10
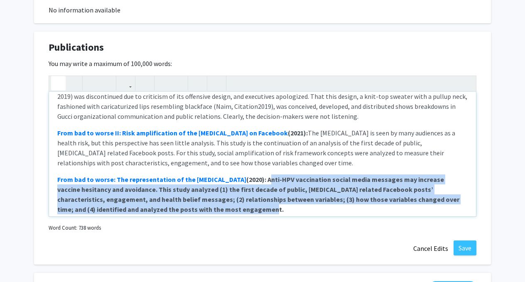
drag, startPoint x: 216, startPoint y: 190, endPoint x: 250, endPoint y: 158, distance: 46.2
click at [250, 175] on p "From bad to worse: The representation of the [MEDICAL_DATA] (2020): Anti-HPV va…" at bounding box center [262, 195] width 411 height 40
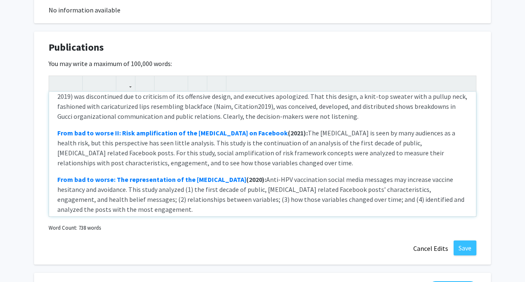
click at [232, 192] on p "From bad to worse: The representation of the [MEDICAL_DATA] (2020): Anti-HPV va…" at bounding box center [262, 195] width 411 height 40
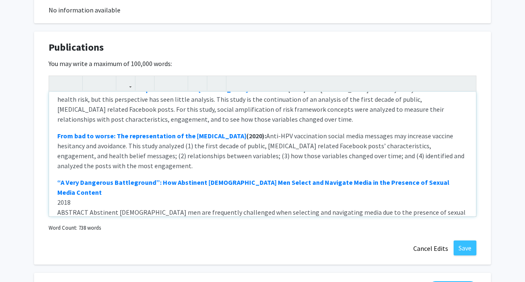
scroll to position [242, 0]
drag, startPoint x: 85, startPoint y: 185, endPoint x: 41, endPoint y: 176, distance: 45.0
click at [41, 176] on div "Publications Edit Section You may write a maximum of 100,000 words: Pandemic an…" at bounding box center [262, 149] width 457 height 234
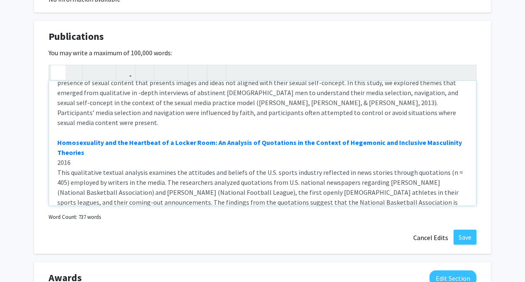
scroll to position [349, 0]
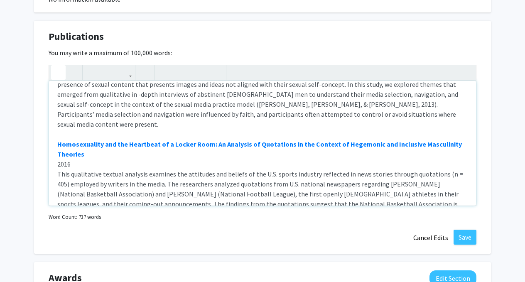
click at [81, 141] on p "“A Very Dangerous Battleground”: How Abstinent [DEMOGRAPHIC_DATA] Men Select an…" at bounding box center [262, 154] width 411 height 190
click at [80, 136] on p "“A Very Dangerous Battleground”: How Abstinent [DEMOGRAPHIC_DATA] Men Select an…" at bounding box center [262, 154] width 411 height 190
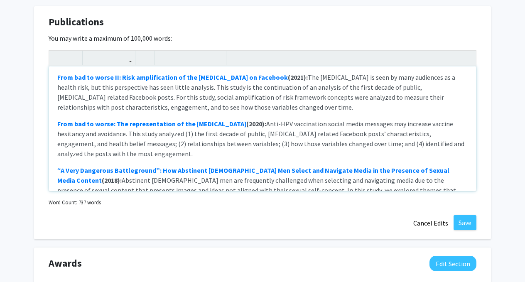
scroll to position [227, 0]
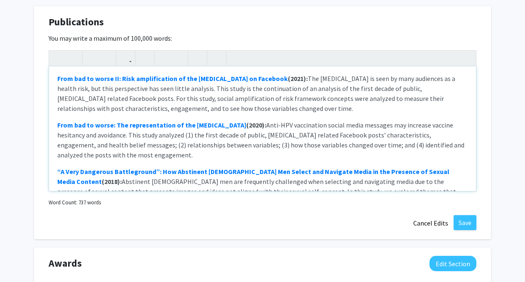
click at [165, 135] on p "From bad to worse: The representation of the [MEDICAL_DATA] (2020): Anti-HPV va…" at bounding box center [262, 140] width 411 height 40
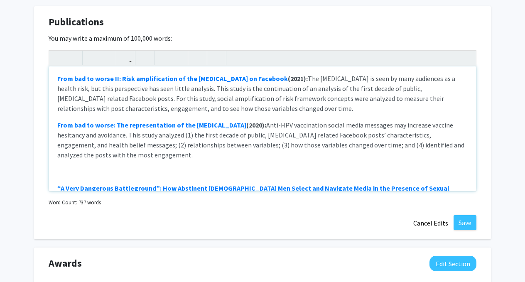
type textarea "<p><strong style="font-size: 1rem;"><a href="[URL][DOMAIN_NAME]" title="Pandemi…"
drag, startPoint x: 181, startPoint y: 152, endPoint x: 50, endPoint y: 153, distance: 130.5
click at [50, 153] on div "Pandemic antecedents - Exploring predictivity and relationships between [MEDICA…" at bounding box center [262, 129] width 427 height 125
click at [126, 61] on icon "button" at bounding box center [125, 58] width 7 height 14
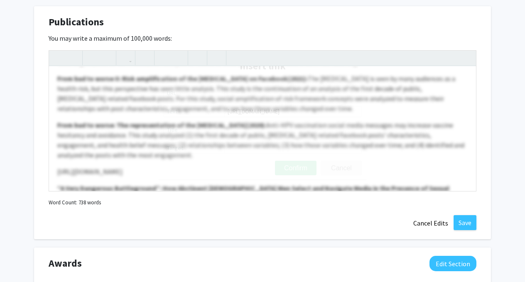
click at [139, 76] on div "Pandemic antecedents - Exploring predictivity and relationships between [MEDICA…" at bounding box center [263, 120] width 428 height 141
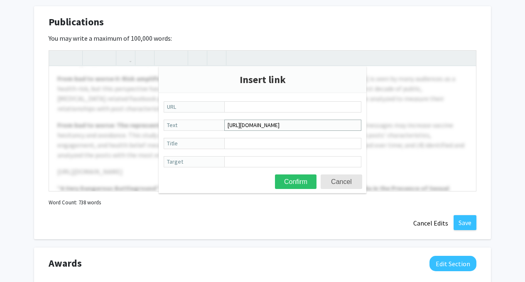
click at [299, 120] on input "[URL][DOMAIN_NAME]" at bounding box center [293, 125] width 137 height 11
type input "f"
click at [294, 113] on input "URL" at bounding box center [293, 106] width 137 height 11
paste input "[URL][DOMAIN_NAME]"
type input "[URL][DOMAIN_NAME]"
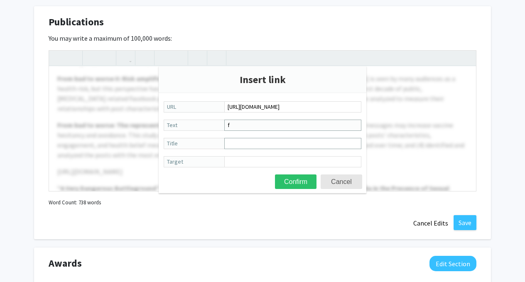
paste input "Kansan parent/guardian perceptions of HPV and the [MEDICAL_DATA] and the role o…"
type input "Kansan parent/guardian perceptions of HPV and the [MEDICAL_DATA] and the role o…"
click at [272, 150] on label "Title" at bounding box center [263, 144] width 198 height 12
click at [272, 149] on input "Title" at bounding box center [293, 143] width 137 height 11
paste input "Kansan parent/guardian perceptions of HPV and the [MEDICAL_DATA] and the role o…"
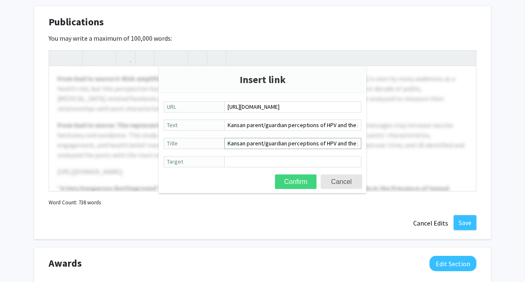
type input "Kansan parent/guardian perceptions of HPV and the [MEDICAL_DATA] and the role o…"
click at [288, 179] on button "Confirm" at bounding box center [296, 182] width 42 height 15
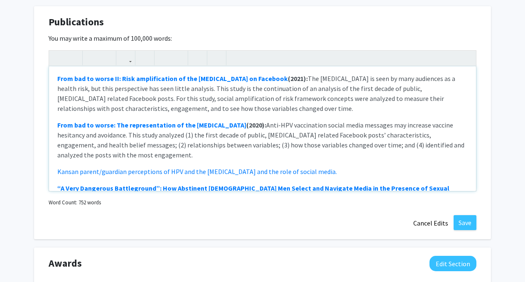
drag, startPoint x: 331, startPoint y: 153, endPoint x: 326, endPoint y: 152, distance: 5.0
click at [329, 167] on p "Kansan parent/guardian perceptions of HPV and the [MEDICAL_DATA] and the role o…" at bounding box center [262, 172] width 411 height 10
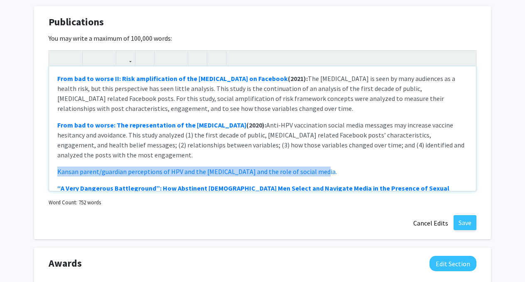
drag, startPoint x: 326, startPoint y: 152, endPoint x: 194, endPoint y: 145, distance: 132.0
click at [196, 145] on div "Pandemic antecedents - Exploring predictivity and relationships between [MEDICA…" at bounding box center [262, 129] width 427 height 125
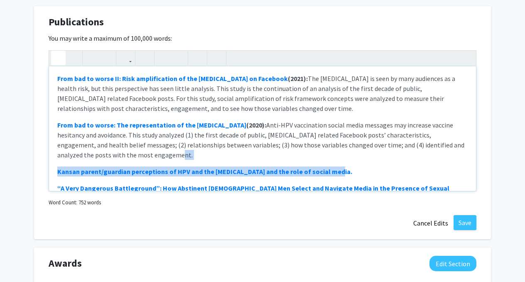
click at [371, 167] on p "Kansan parent/guardian perceptions of HPV and the [MEDICAL_DATA] and the role o…" at bounding box center [262, 172] width 411 height 10
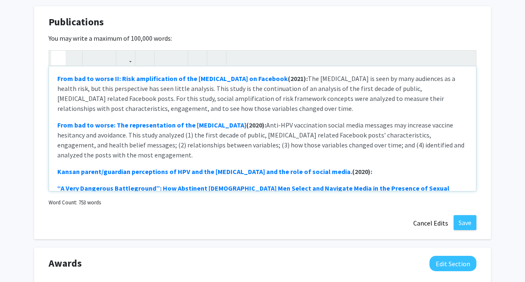
click at [333, 168] on strong "Kansan parent/guardian perceptions of HPV and the [MEDICAL_DATA] and the role o…" at bounding box center [214, 172] width 315 height 8
click at [386, 162] on div "Pandemic antecedents - Exploring predictivity and relationships between [MEDICA…" at bounding box center [262, 129] width 427 height 125
click at [386, 167] on p "Kansan parent/guardian perceptions of HPV and the [MEDICAL_DATA] and the role o…" at bounding box center [262, 172] width 411 height 10
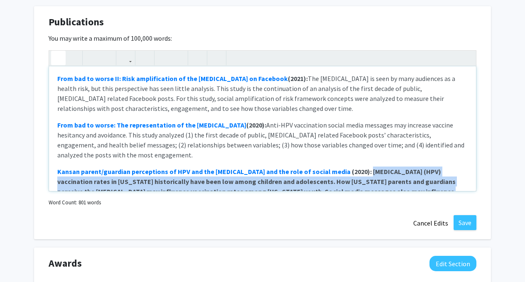
drag, startPoint x: 291, startPoint y: 184, endPoint x: 349, endPoint y: 155, distance: 64.7
click at [350, 167] on p "Kansan parent/guardian perceptions of HPV and the [MEDICAL_DATA] and the role o…" at bounding box center [262, 187] width 411 height 40
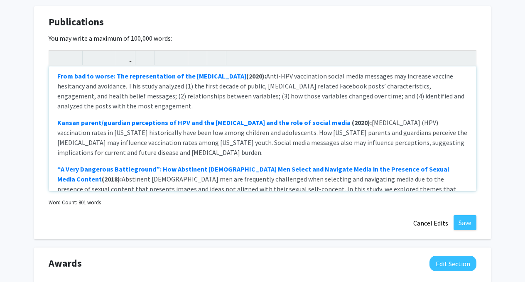
scroll to position [278, 0]
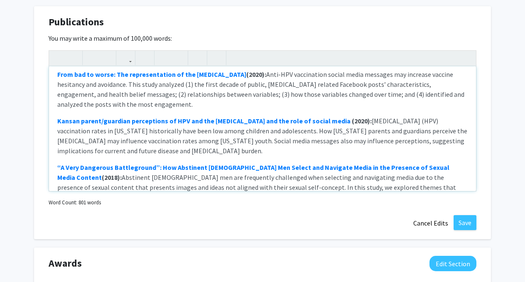
click at [202, 136] on p "Kansan parent/guardian perceptions of HPV and the [MEDICAL_DATA] and the role o…" at bounding box center [262, 136] width 411 height 40
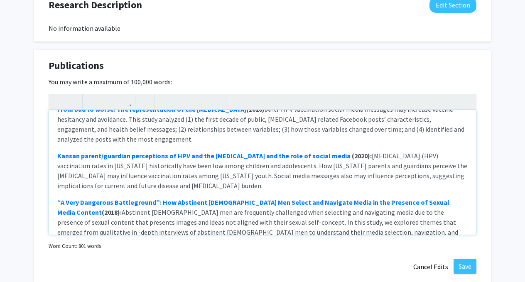
scroll to position [293, 0]
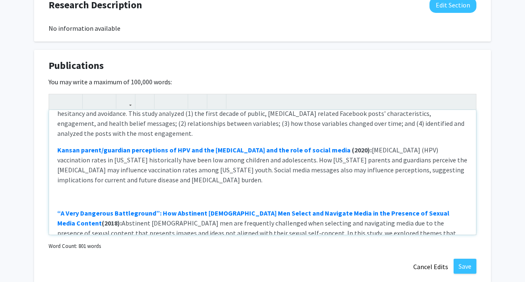
type textarea "<p><strong style="font-size: 1rem;"><a href="[URL][DOMAIN_NAME]" title="Pandemi…"
drag, startPoint x: 197, startPoint y: 180, endPoint x: 86, endPoint y: 175, distance: 110.7
click at [86, 192] on p "[URL][DOMAIN_NAME]" at bounding box center [262, 197] width 411 height 10
drag, startPoint x: 196, startPoint y: 180, endPoint x: 33, endPoint y: 175, distance: 163.0
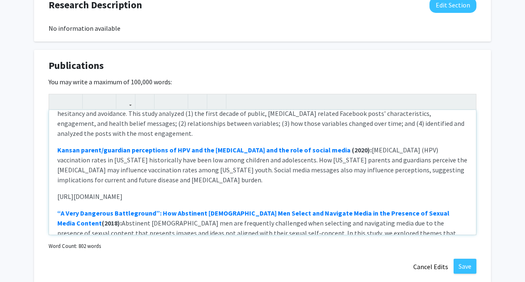
click at [125, 102] on icon "button" at bounding box center [125, 102] width 7 height 14
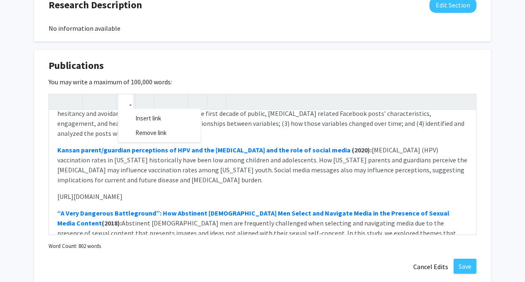
click at [141, 124] on div "Pandemic antecedents - Exploring predictivity and relationships between [MEDICA…" at bounding box center [263, 164] width 428 height 141
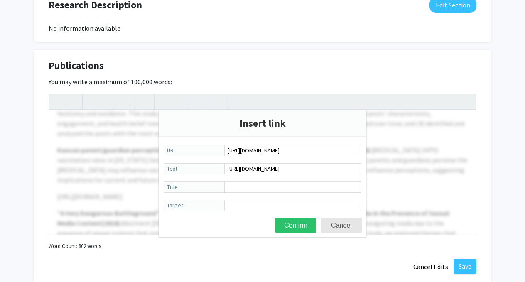
type input "[URL][DOMAIN_NAME]"
